Goal: Task Accomplishment & Management: Manage account settings

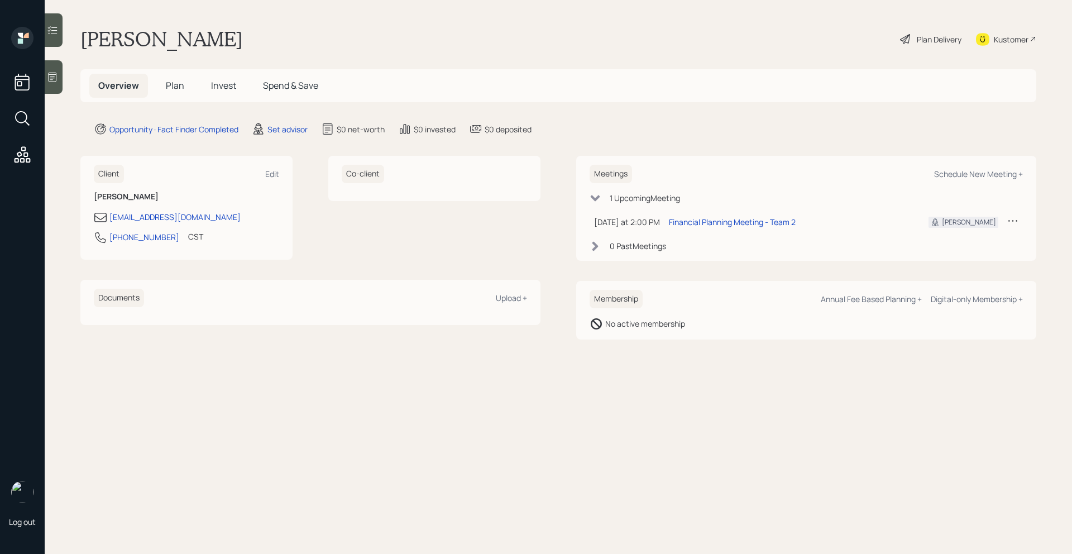
click at [60, 77] on div at bounding box center [54, 77] width 18 height 34
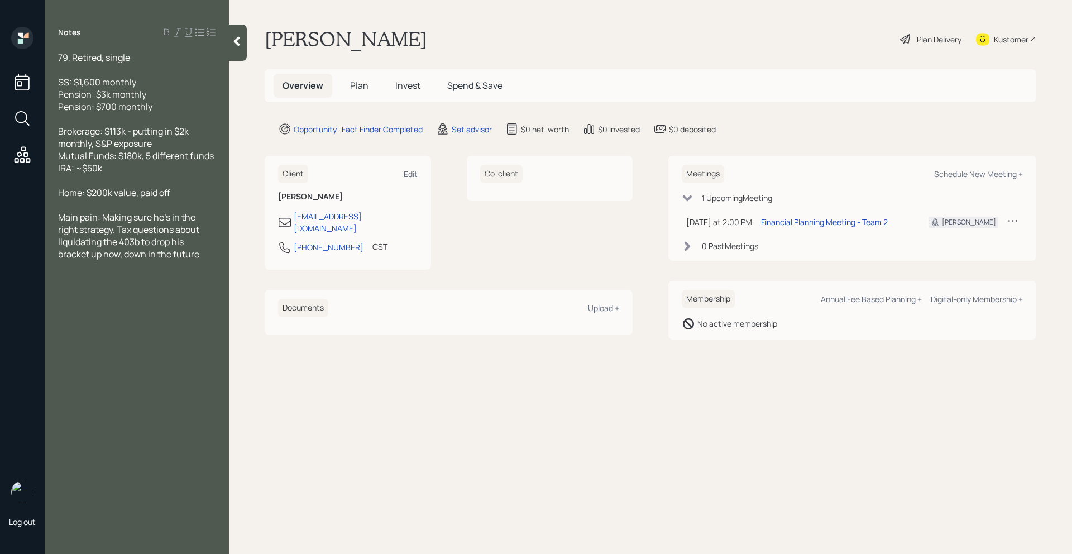
click at [232, 41] on icon at bounding box center [236, 41] width 11 height 11
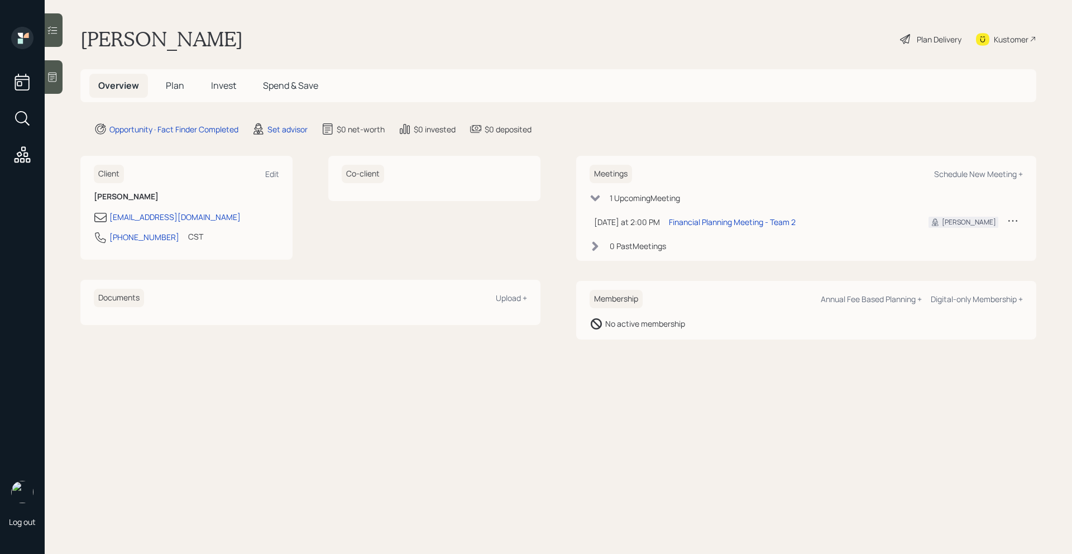
click at [67, 87] on main "Phil Carter Plan Delivery Kustomer Overview Plan Invest Spend & Save Opportunit…" at bounding box center [559, 277] width 1028 height 554
click at [59, 83] on div at bounding box center [54, 77] width 18 height 34
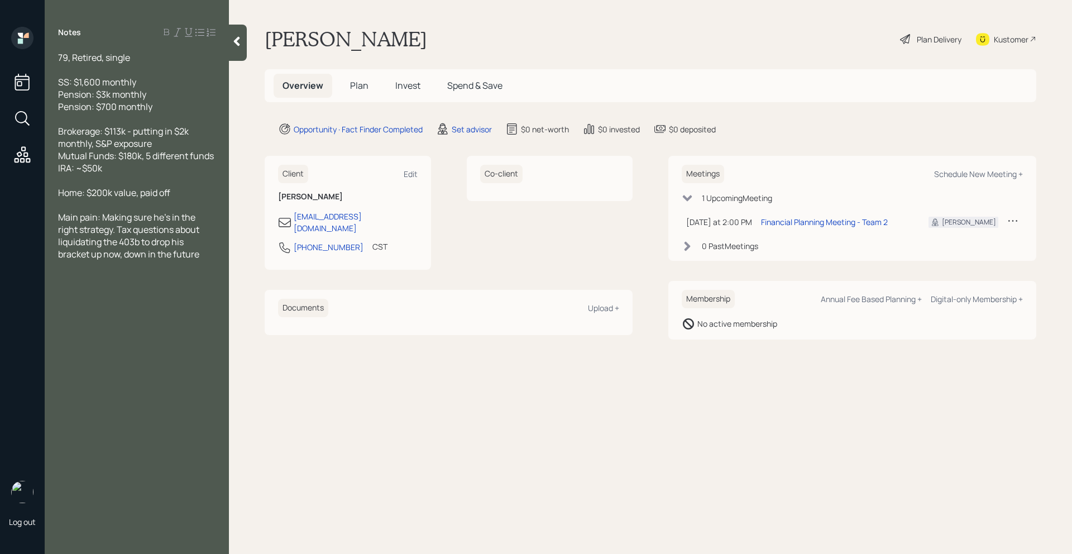
click at [59, 61] on span "79, Retired, single" at bounding box center [94, 57] width 72 height 12
